Goal: Find contact information: Find contact information

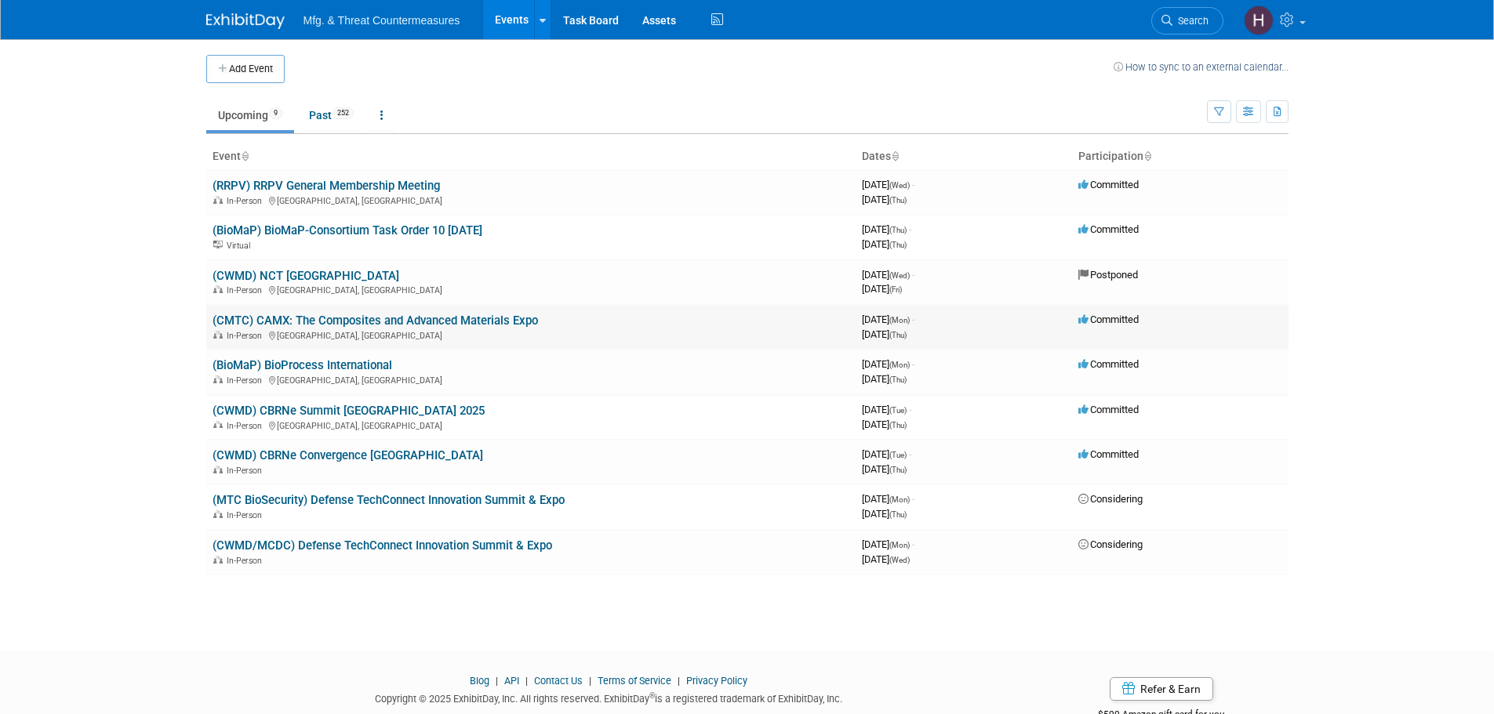
click at [377, 318] on link "(CMTC) CAMX: The Composites and Advanced Materials Expo" at bounding box center [375, 321] width 325 height 14
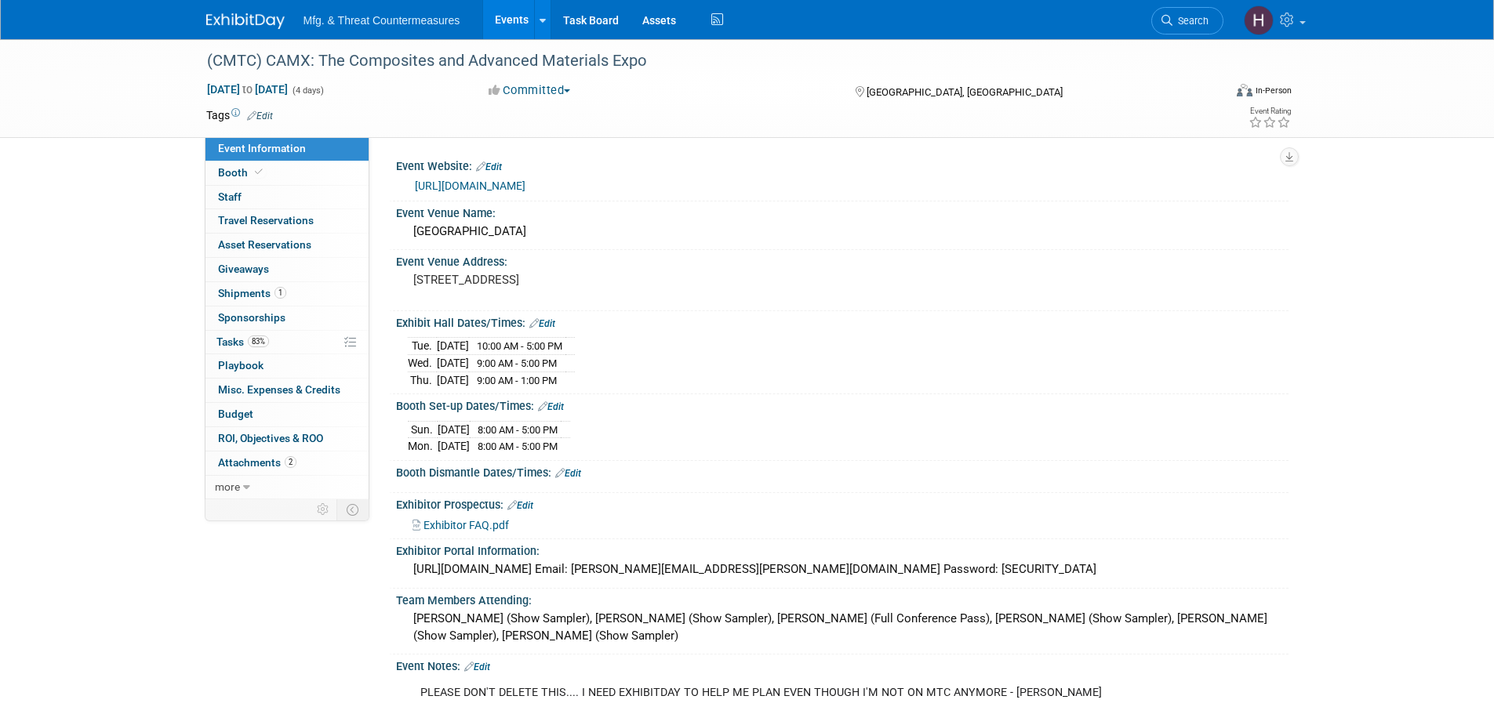
drag, startPoint x: 407, startPoint y: 426, endPoint x: 655, endPoint y: 440, distance: 248.2
click at [661, 447] on div "Sun. Sep 7, 2025 8:00 AM - 5:00 PM Mon. Sep 8, 2025 8:00 AM - 5:00 PM Save Chan…" at bounding box center [842, 434] width 892 height 43
click at [652, 438] on div "Sun. Sep 7, 2025 8:00 AM - 5:00 PM Mon. Sep 8, 2025 8:00 AM - 5:00 PM" at bounding box center [842, 436] width 869 height 38
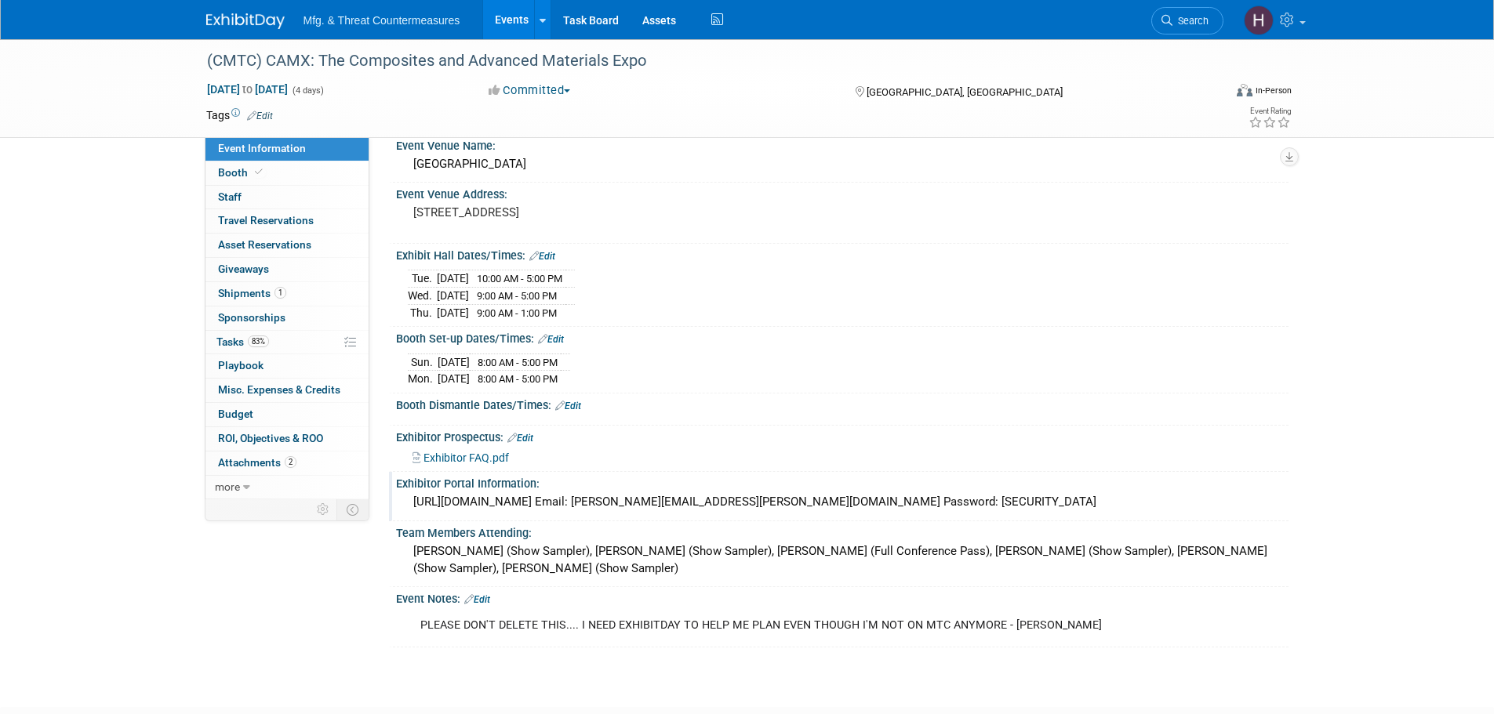
scroll to position [78, 0]
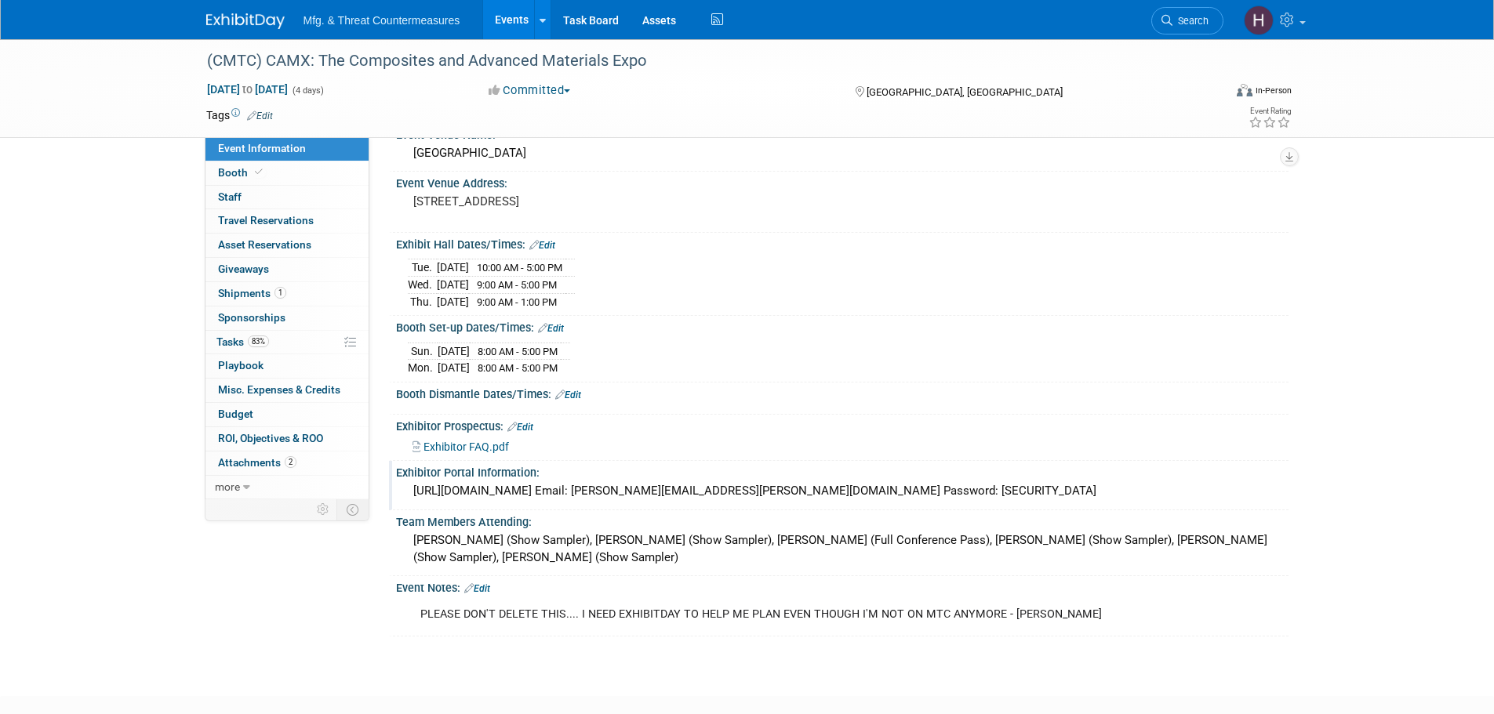
click at [514, 482] on div "https://CAMX2025.exh.mapyourshow.com Email: ryan.frankart@ati.org Password: Man…" at bounding box center [842, 491] width 869 height 24
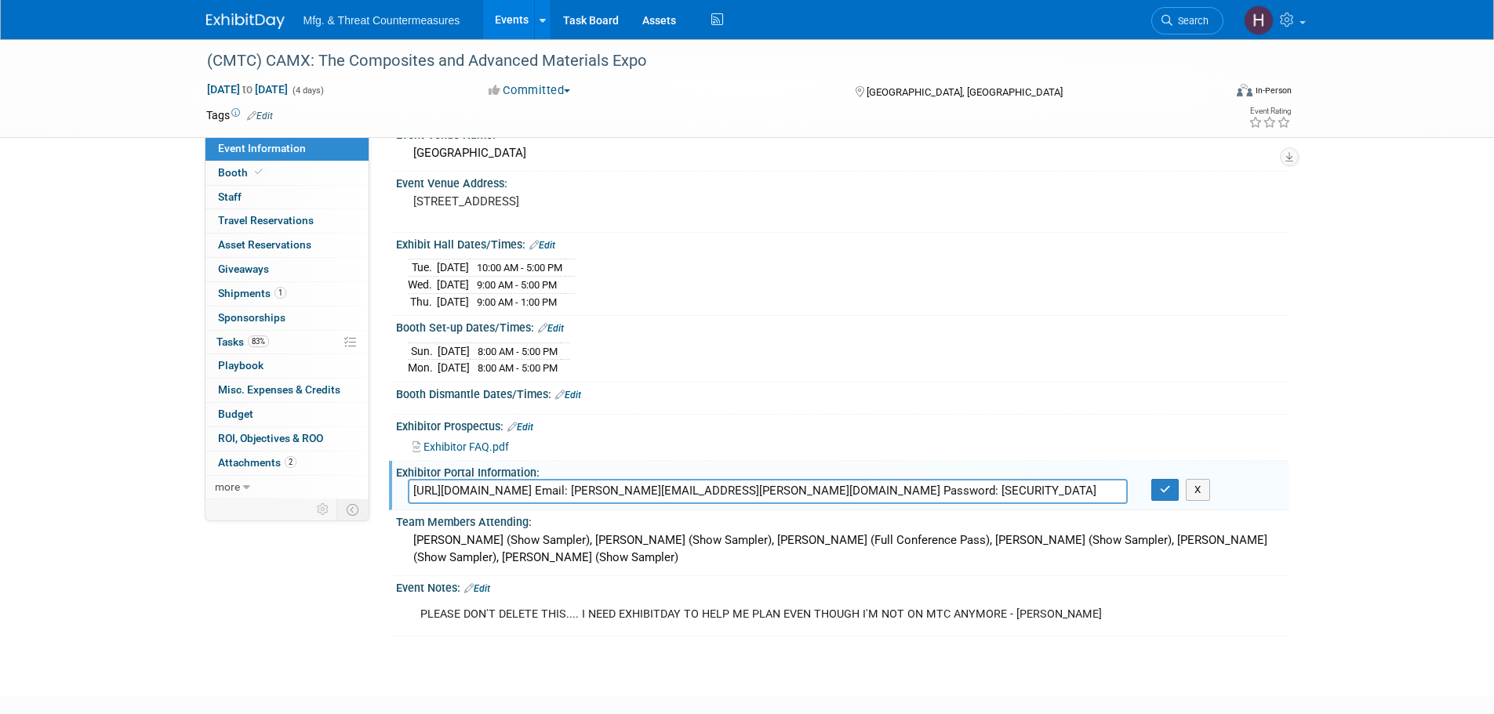
drag, startPoint x: 631, startPoint y: 488, endPoint x: 405, endPoint y: 480, distance: 226.0
click at [405, 480] on div "https://CAMX2025.exh.mapyourshow.com Email: ryan.frankart@ati.org Password: Man…" at bounding box center [767, 491] width 743 height 24
